Goal: Task Accomplishment & Management: Use online tool/utility

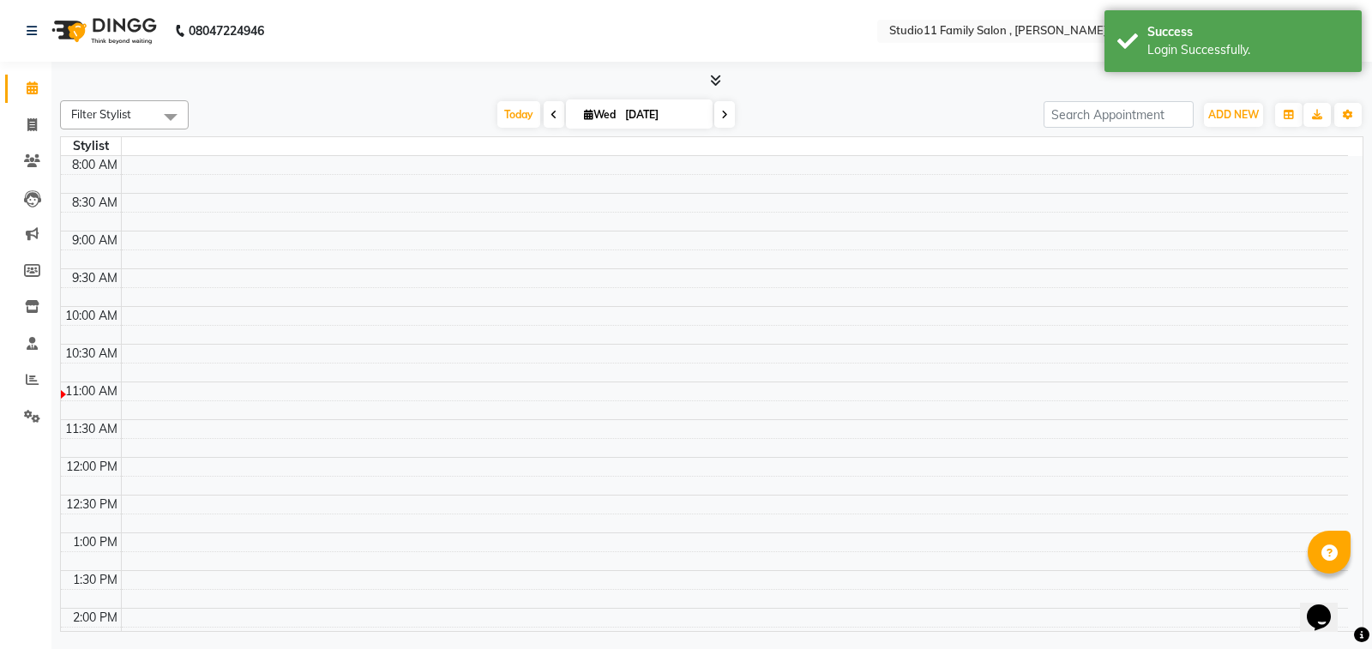
select select "en"
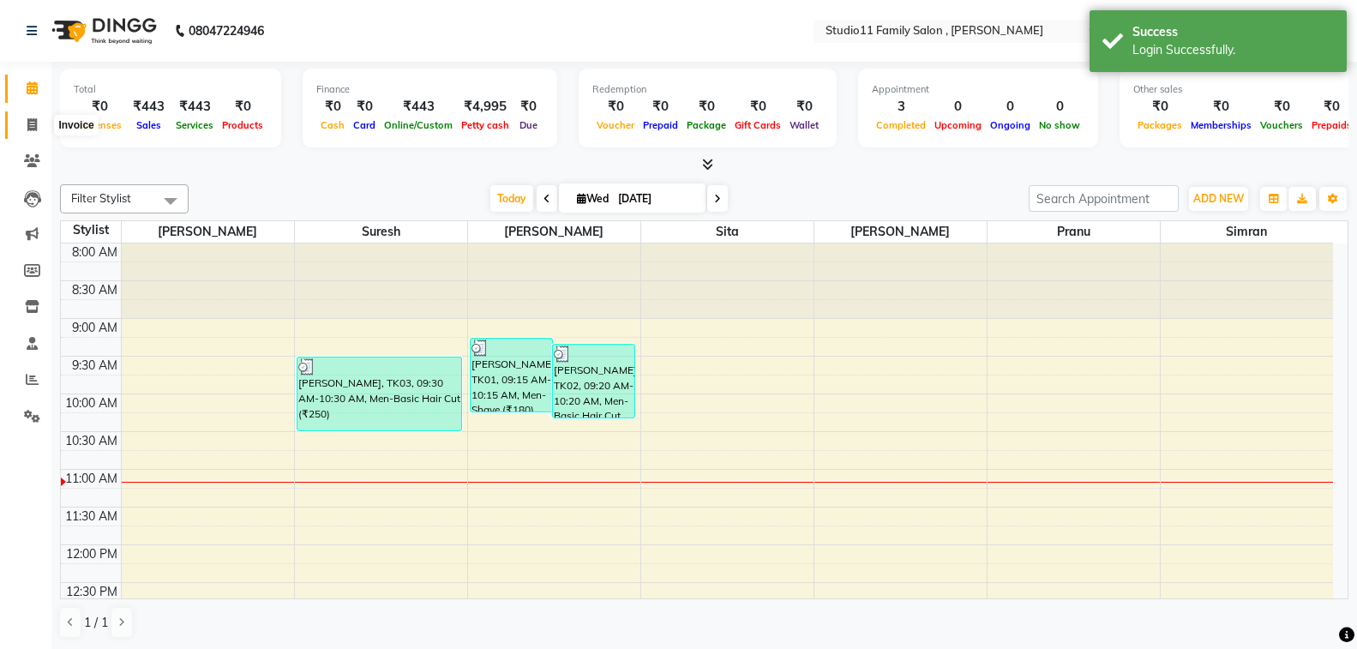
click at [39, 127] on span at bounding box center [32, 126] width 30 height 20
select select "service"
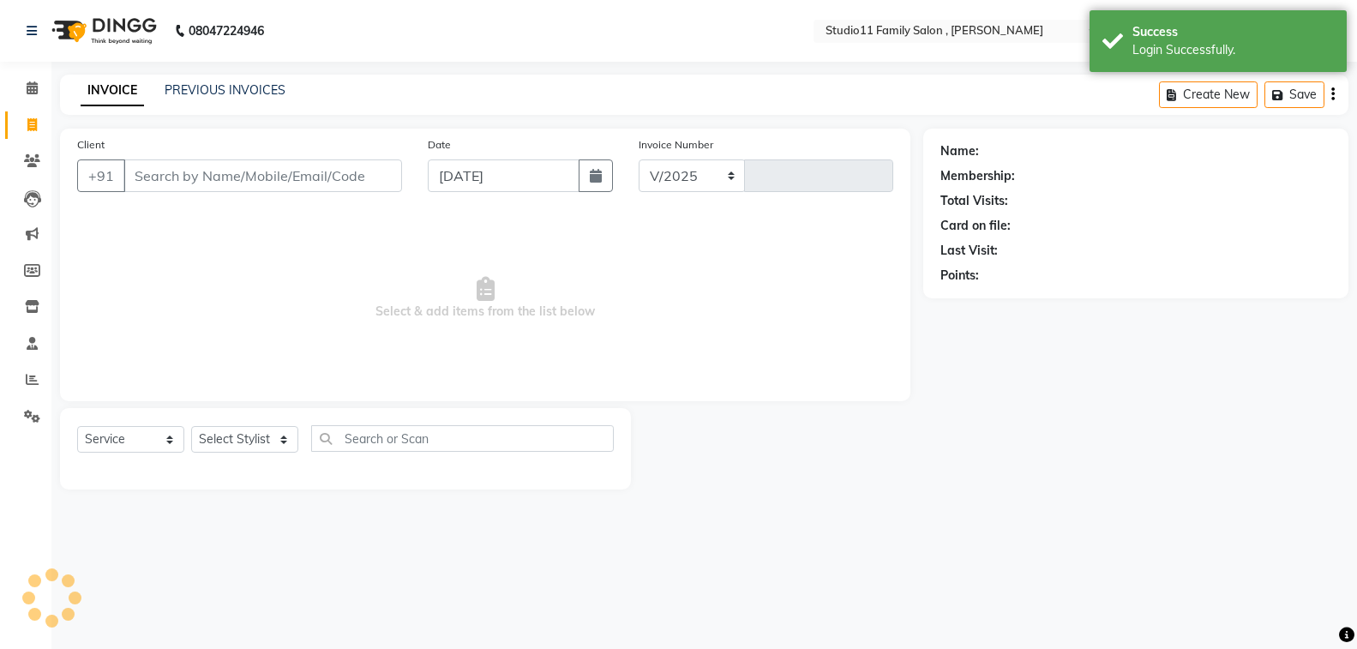
select select "7303"
type input "1104"
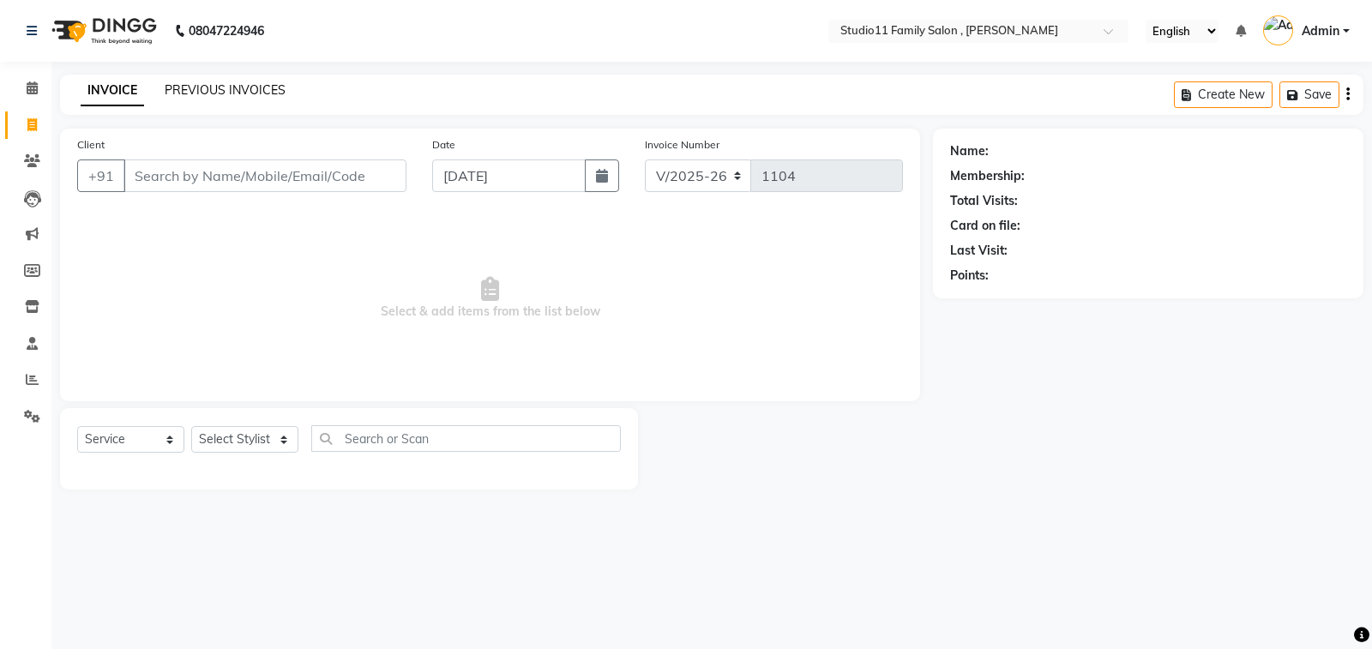
click at [192, 93] on link "PREVIOUS INVOICES" at bounding box center [225, 89] width 121 height 15
